Goal: Book appointment/travel/reservation

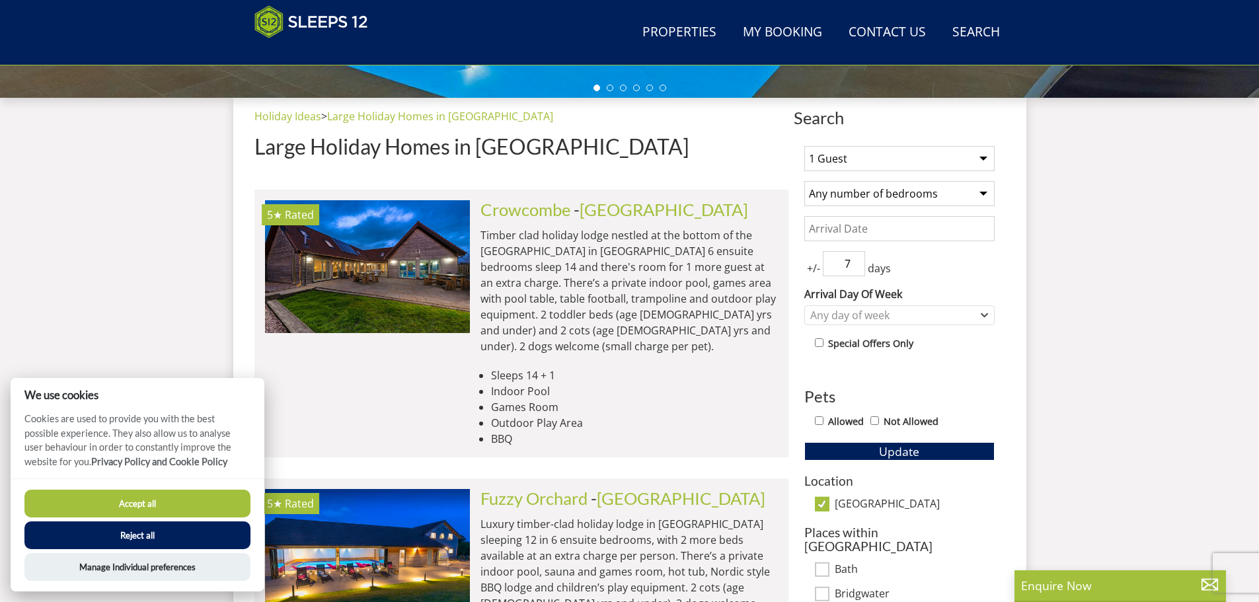
scroll to position [478, 0]
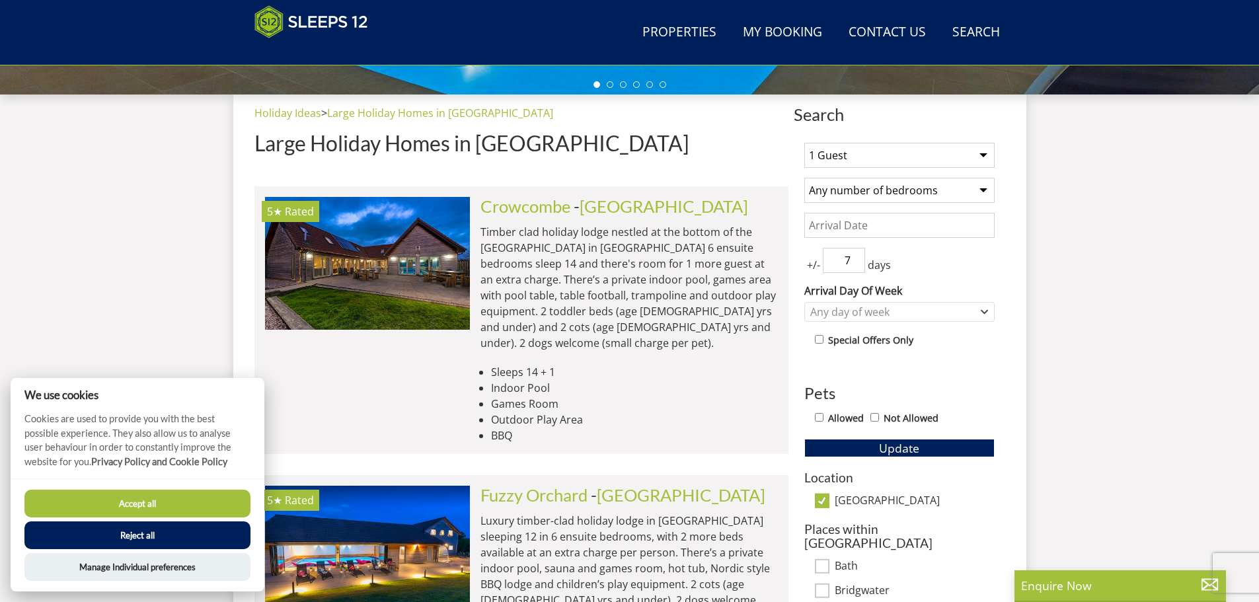
click at [184, 502] on button "Accept all" at bounding box center [137, 504] width 226 height 28
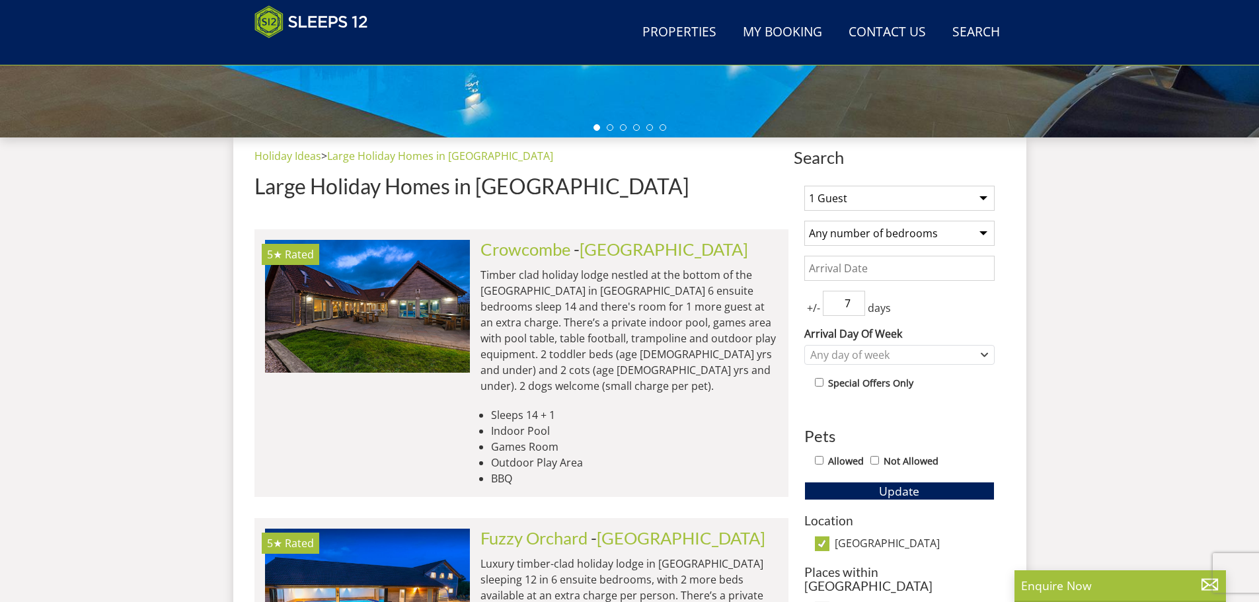
scroll to position [412, 0]
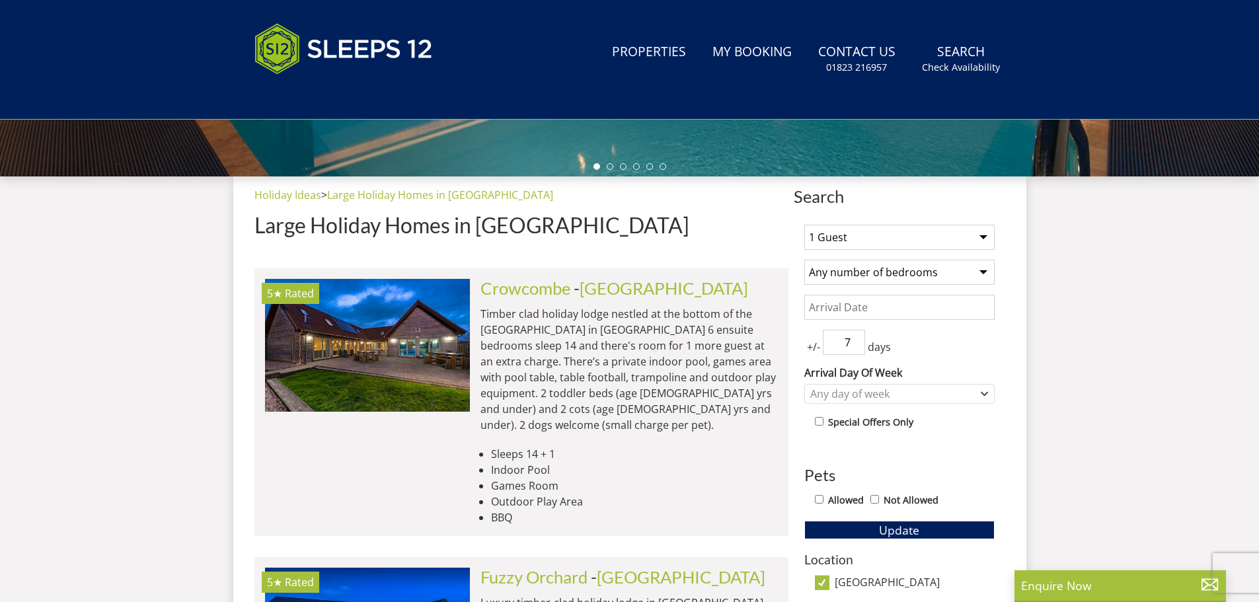
click at [857, 233] on select "1 Guest 2 Guests 3 Guests 4 Guests 5 Guests 6 Guests 7 Guests 8 Guests 9 Guests…" at bounding box center [899, 237] width 190 height 25
select select "4"
click at [804, 225] on select "1 Guest 2 Guests 3 Guests 4 Guests 5 Guests 6 Guests 7 Guests 8 Guests 9 Guests…" at bounding box center [899, 237] width 190 height 25
click at [876, 278] on select "Any number of bedrooms 1 Bedroom 2 Bedrooms 3 Bedrooms 4 Bedrooms 5 Bedrooms 6 …" at bounding box center [899, 272] width 190 height 25
select select "3"
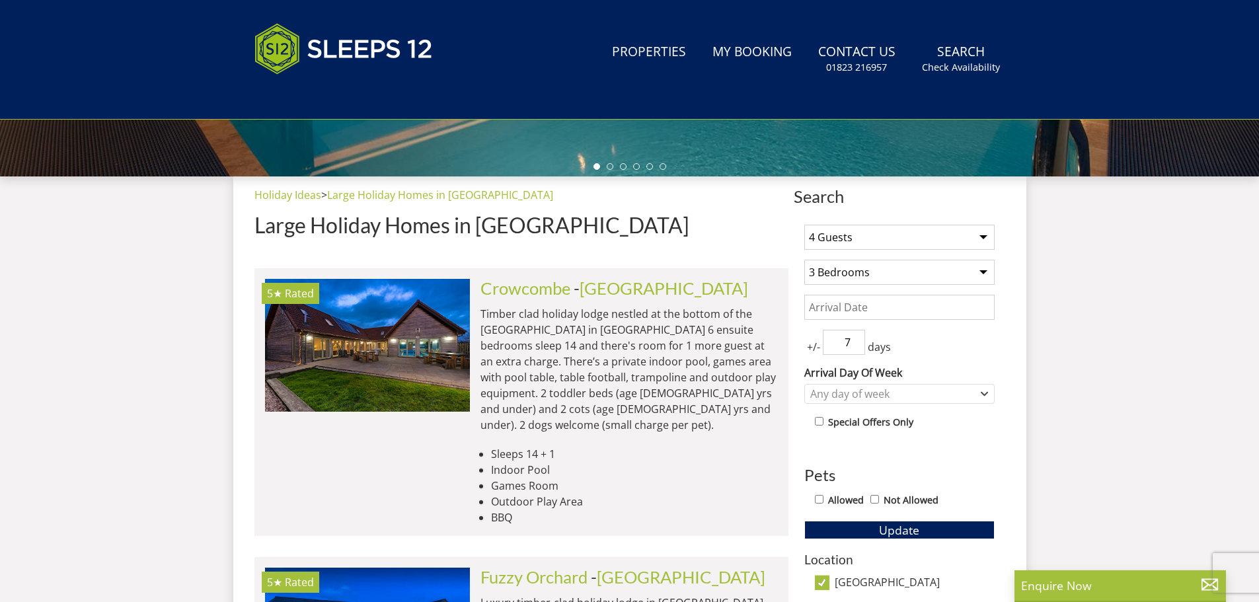
click at [804, 260] on select "Any number of bedrooms 1 Bedroom 2 Bedrooms 3 Bedrooms 4 Bedrooms 5 Bedrooms 6 …" at bounding box center [899, 272] width 190 height 25
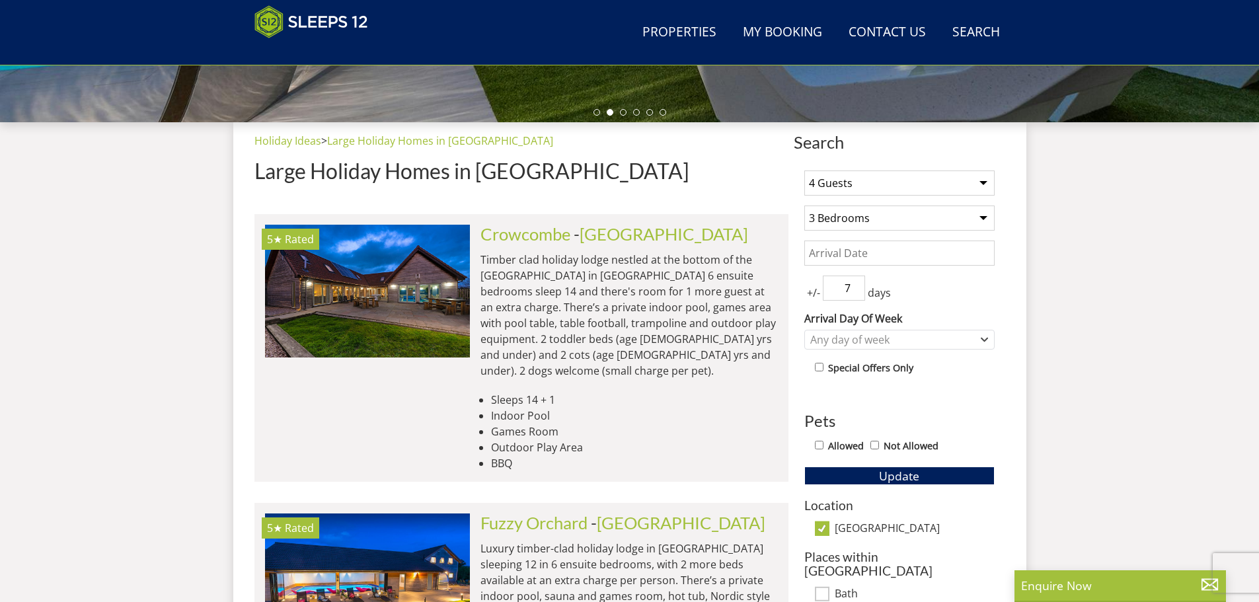
scroll to position [517, 0]
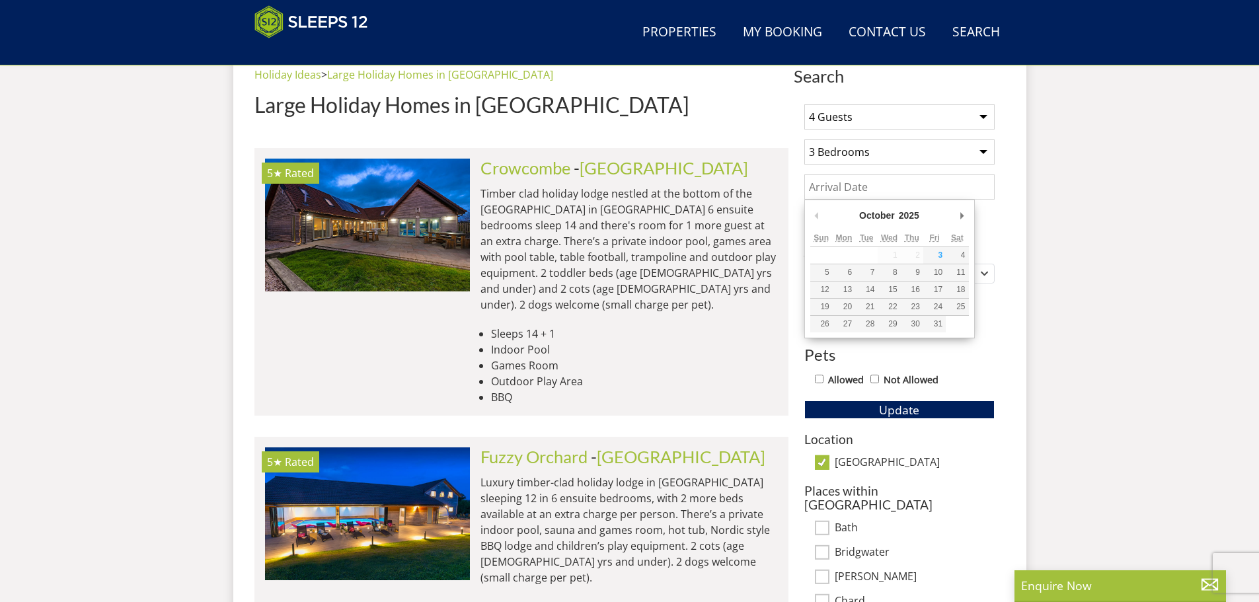
click at [854, 184] on input "Date" at bounding box center [899, 186] width 190 height 25
type input "18/10/2025"
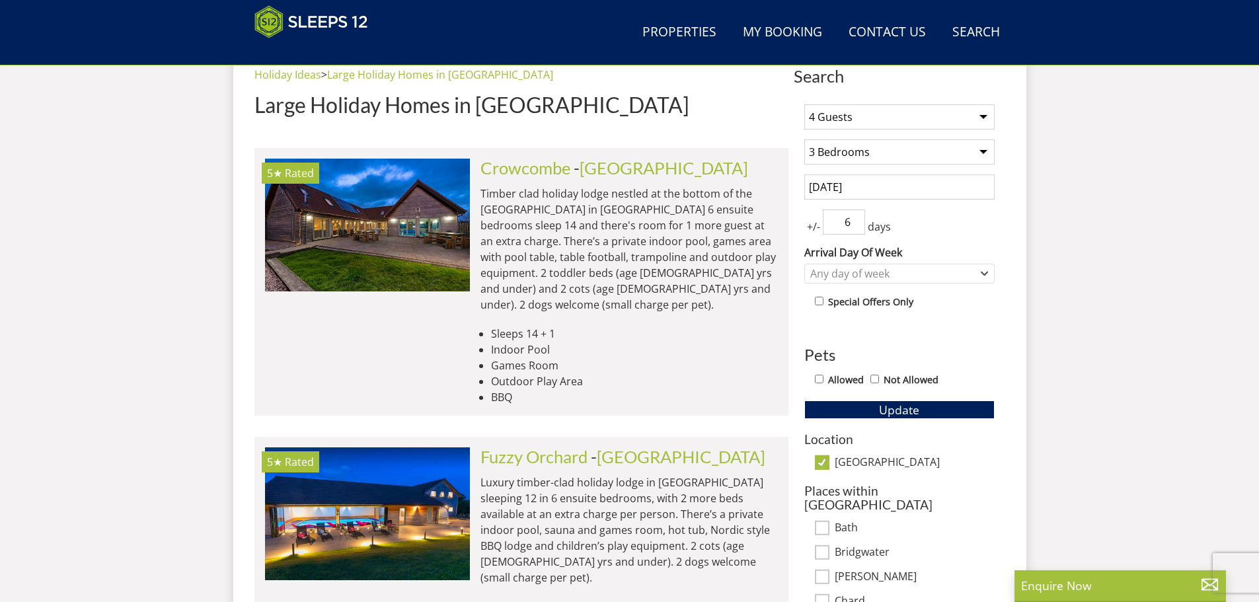
click at [855, 227] on input "6" at bounding box center [844, 222] width 42 height 25
click at [855, 227] on input "5" at bounding box center [844, 222] width 42 height 25
click at [855, 227] on input "4" at bounding box center [844, 222] width 42 height 25
click at [855, 227] on input "3" at bounding box center [844, 222] width 42 height 25
click at [855, 227] on input "2" at bounding box center [844, 222] width 42 height 25
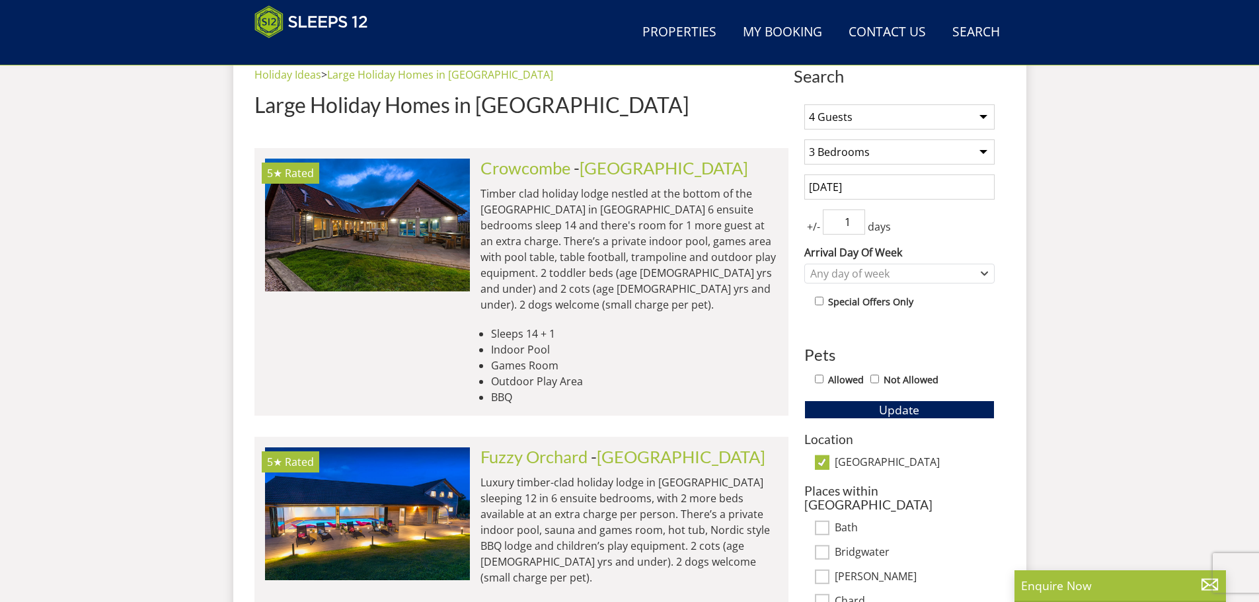
type input "1"
click at [855, 227] on input "1" at bounding box center [844, 222] width 42 height 25
click at [923, 276] on div "Any day of week" at bounding box center [892, 273] width 171 height 15
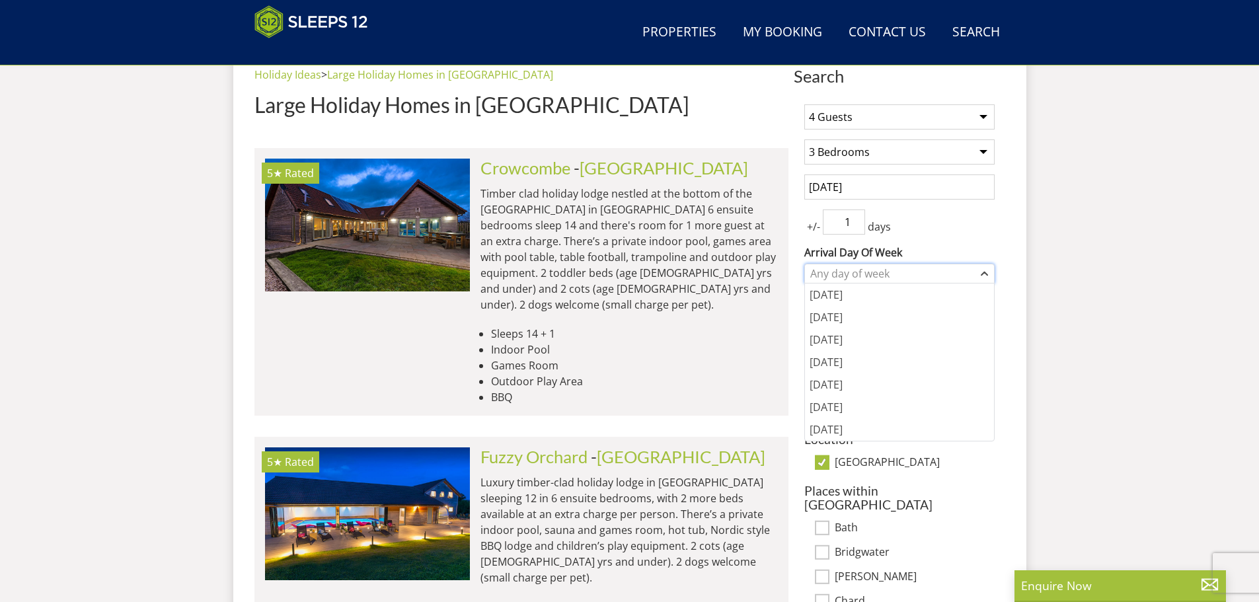
click at [923, 276] on div "Any day of week" at bounding box center [892, 273] width 171 height 15
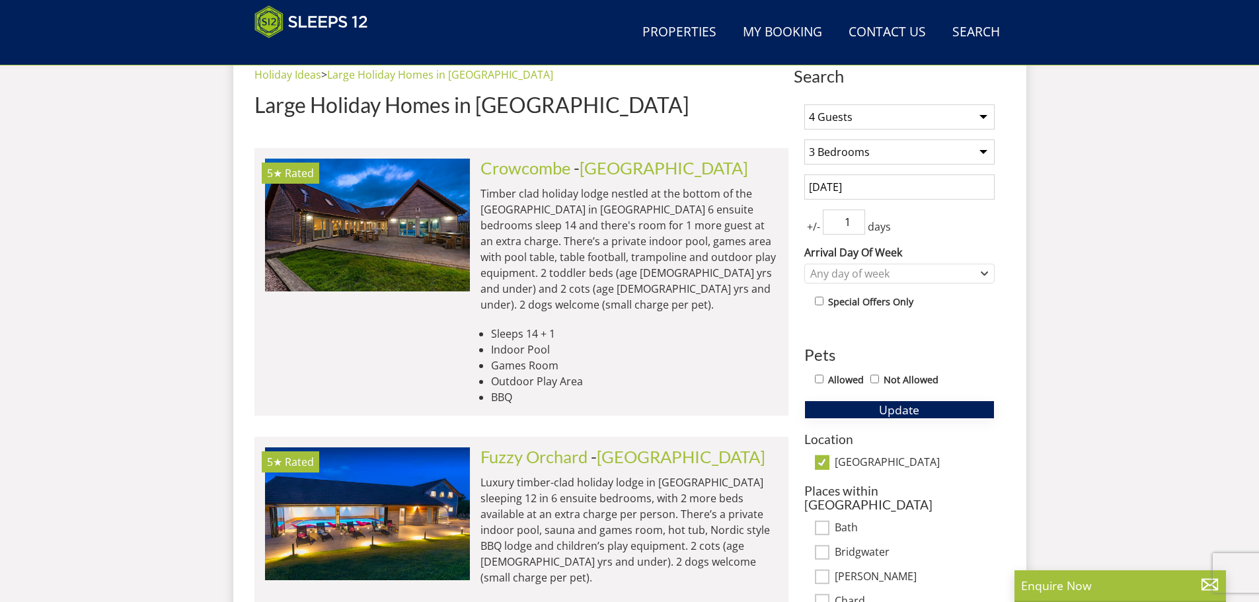
click at [880, 411] on span "Update" at bounding box center [899, 410] width 40 height 16
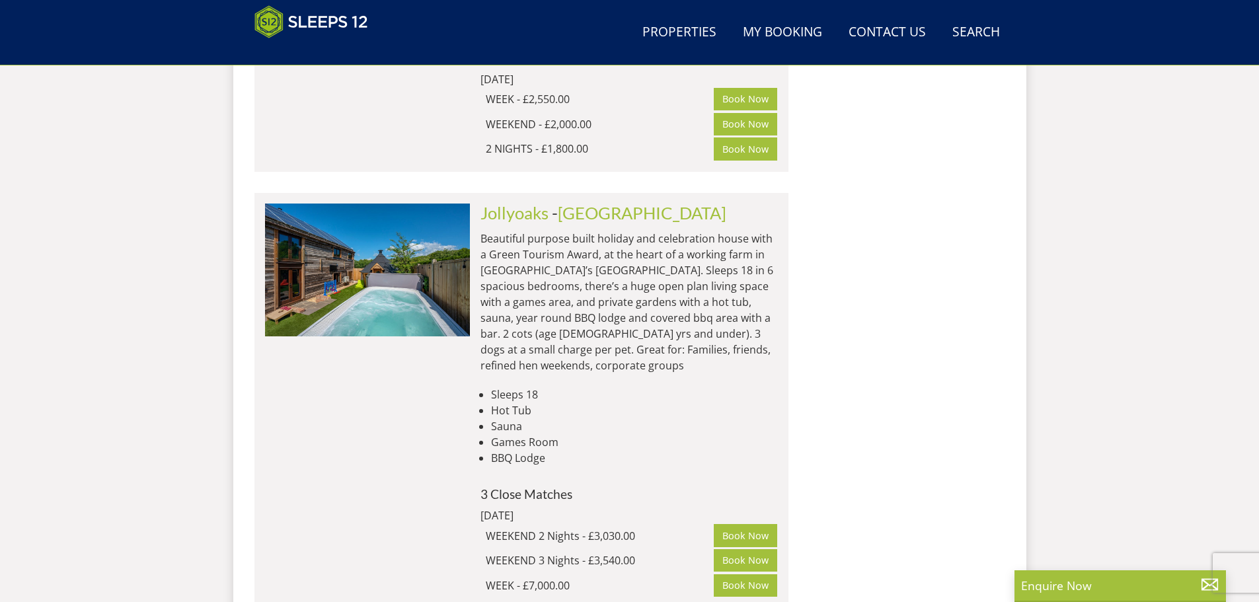
scroll to position [2566, 0]
